Goal: Navigation & Orientation: Understand site structure

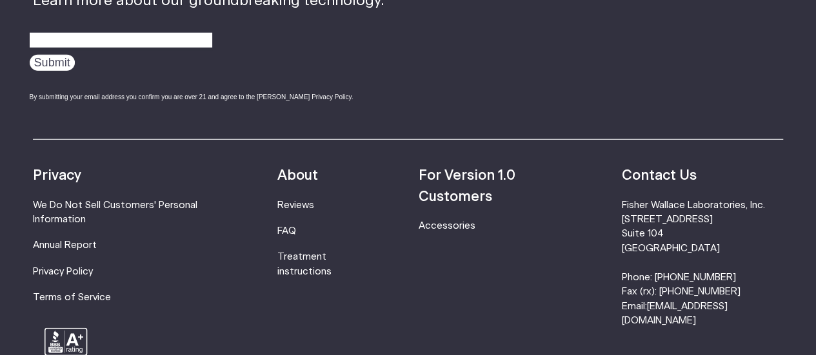
scroll to position [4075, 0]
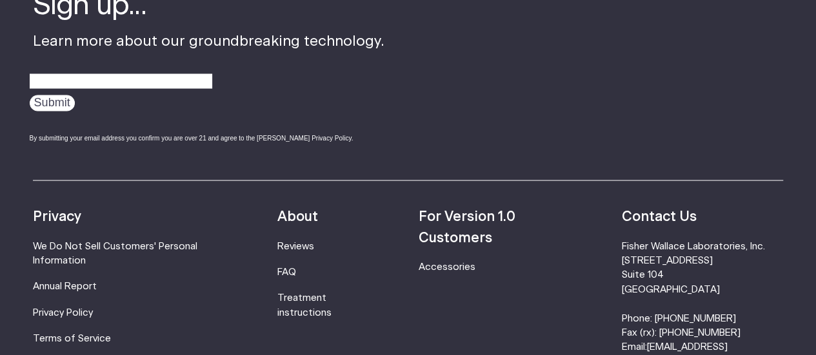
scroll to position [1090, 0]
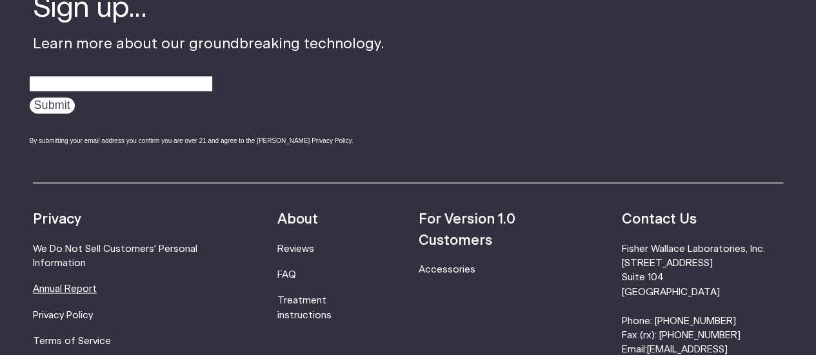
click at [76, 284] on link "Annual Report" at bounding box center [65, 289] width 64 height 10
click at [49, 242] on li "We Do Not Sell Customers' Personal Information" at bounding box center [132, 256] width 198 height 29
click at [55, 244] on link "We Do Not Sell Customers' Personal Information" at bounding box center [115, 256] width 164 height 24
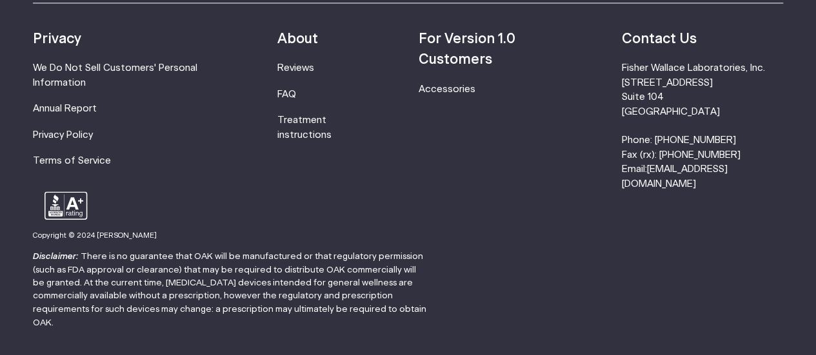
scroll to position [920, 0]
